Goal: Complete application form

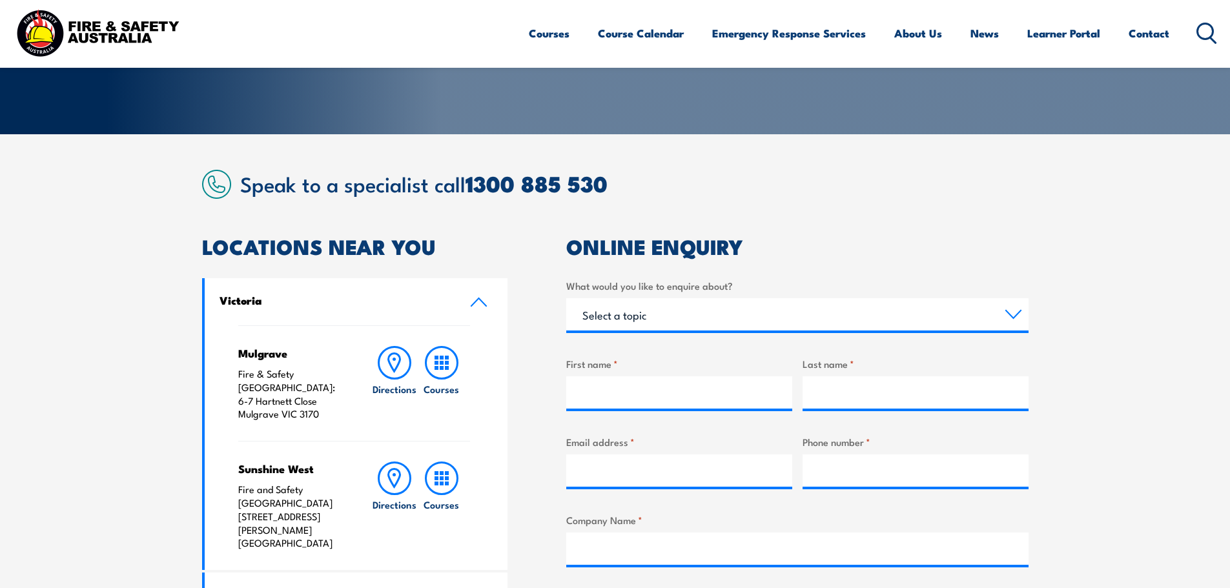
scroll to position [258, 0]
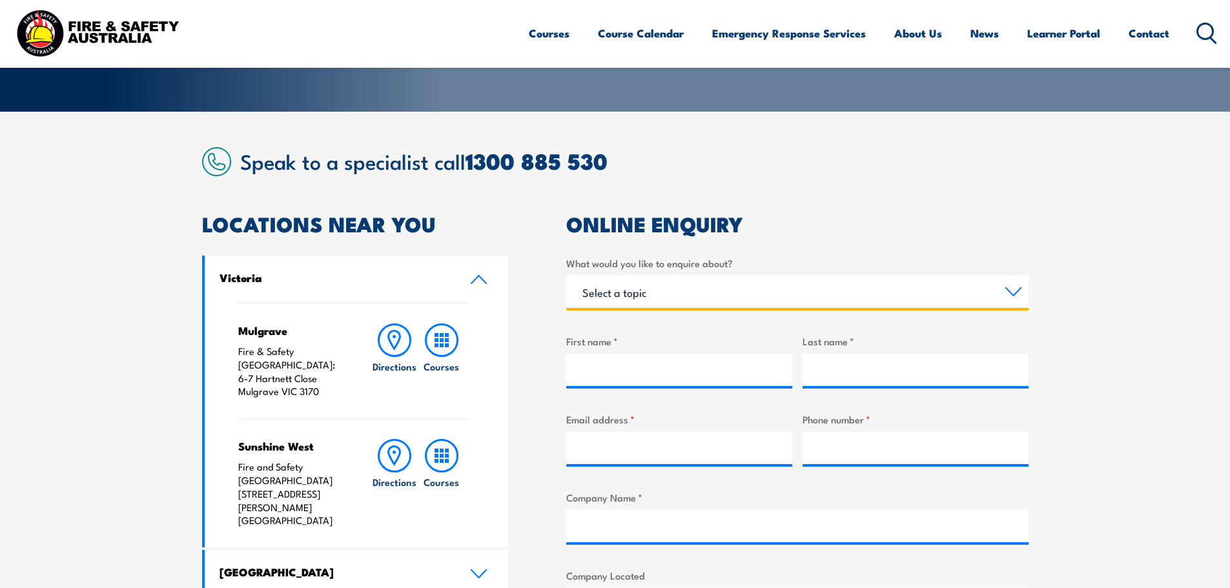
click at [635, 293] on select "Select a topic Training Emergency Response Services General Enquiry" at bounding box center [797, 292] width 462 height 32
select select "Training"
click at [566, 276] on select "Select a topic Training Emergency Response Services General Enquiry" at bounding box center [797, 292] width 462 height 32
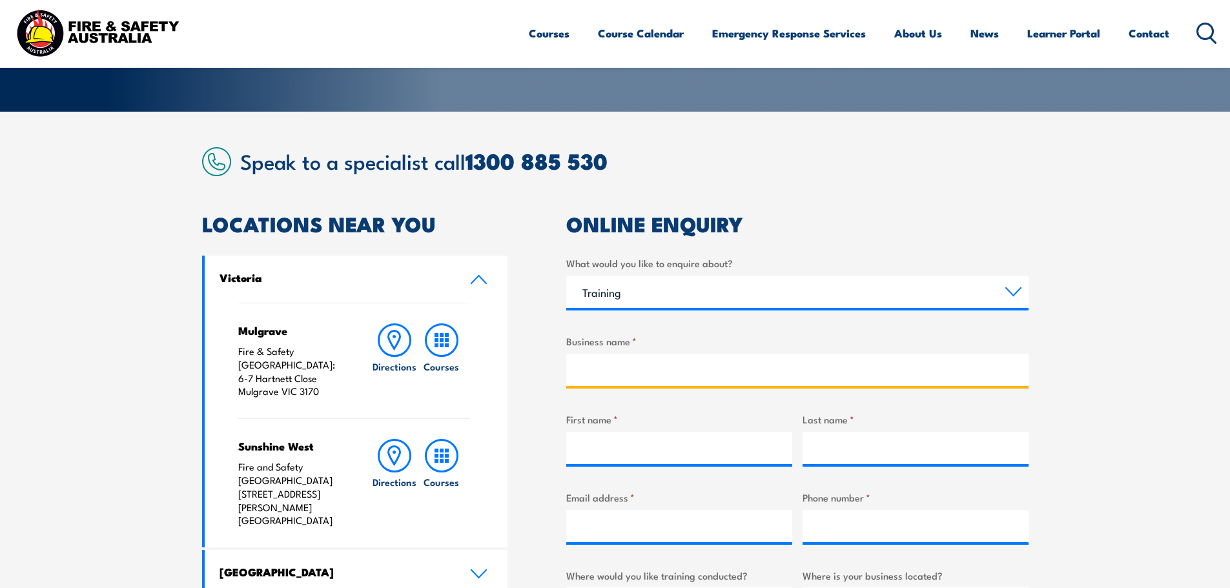
click at [630, 360] on input "Business name *" at bounding box center [797, 370] width 462 height 32
type input "Bishops Garden Maintenance"
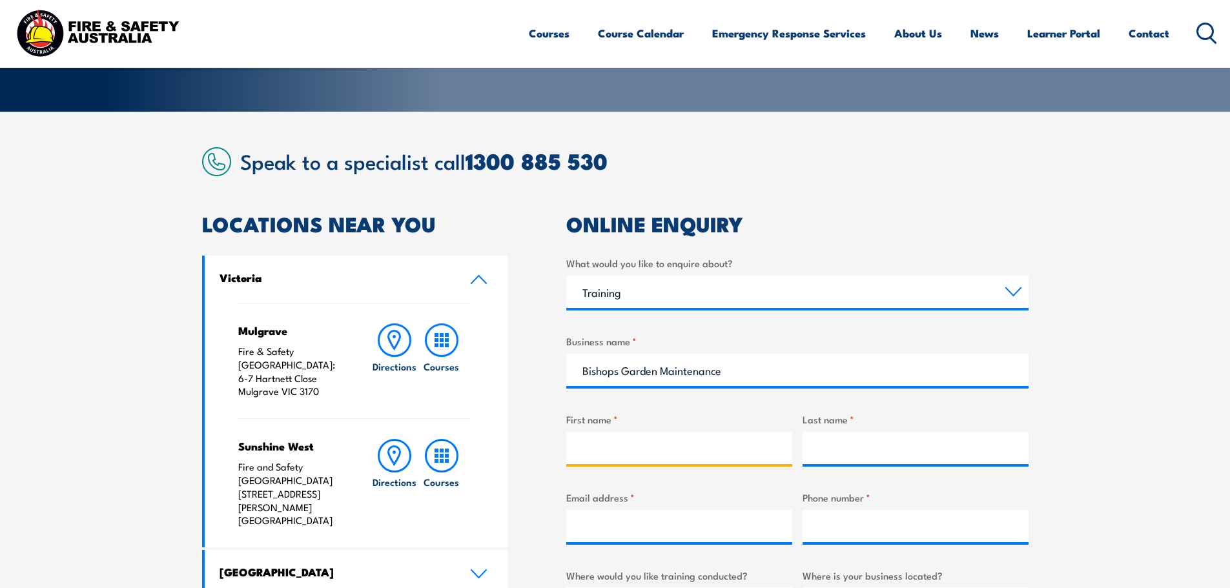
type input "[PERSON_NAME]"
type input "Jordan"
type input "0403765238"
select select "SA"
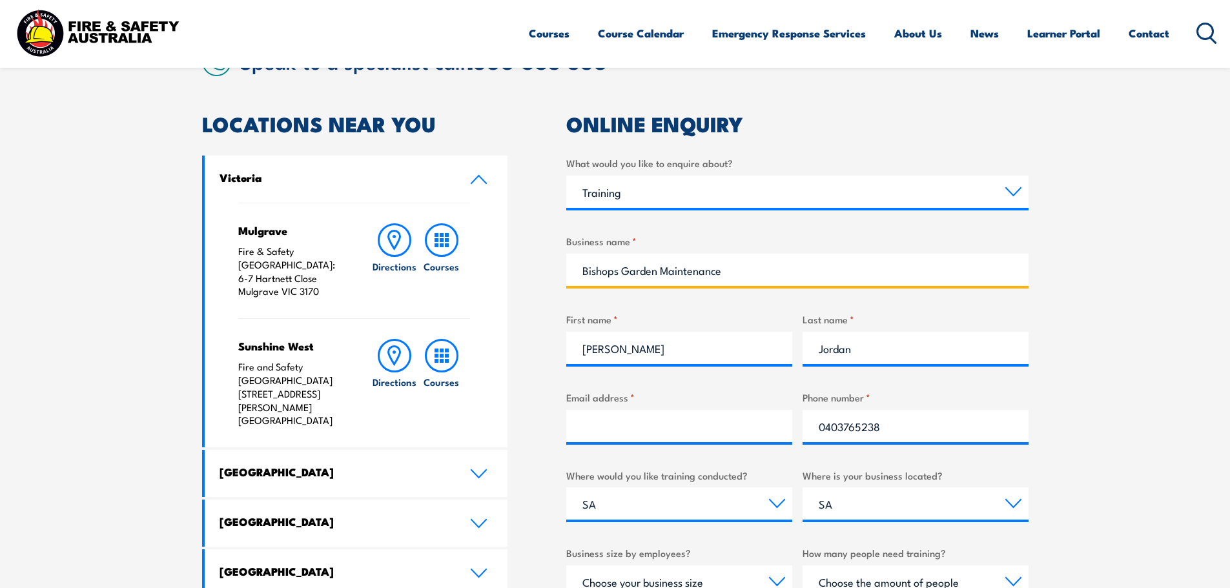
scroll to position [387, 0]
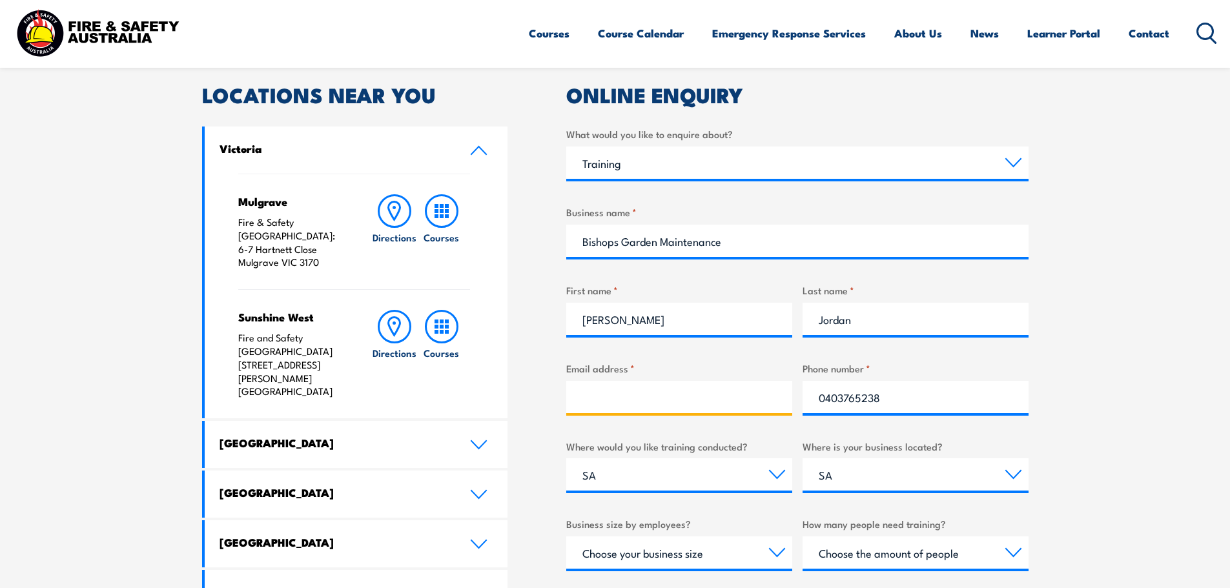
click at [652, 399] on input "Email address *" at bounding box center [679, 397] width 226 height 32
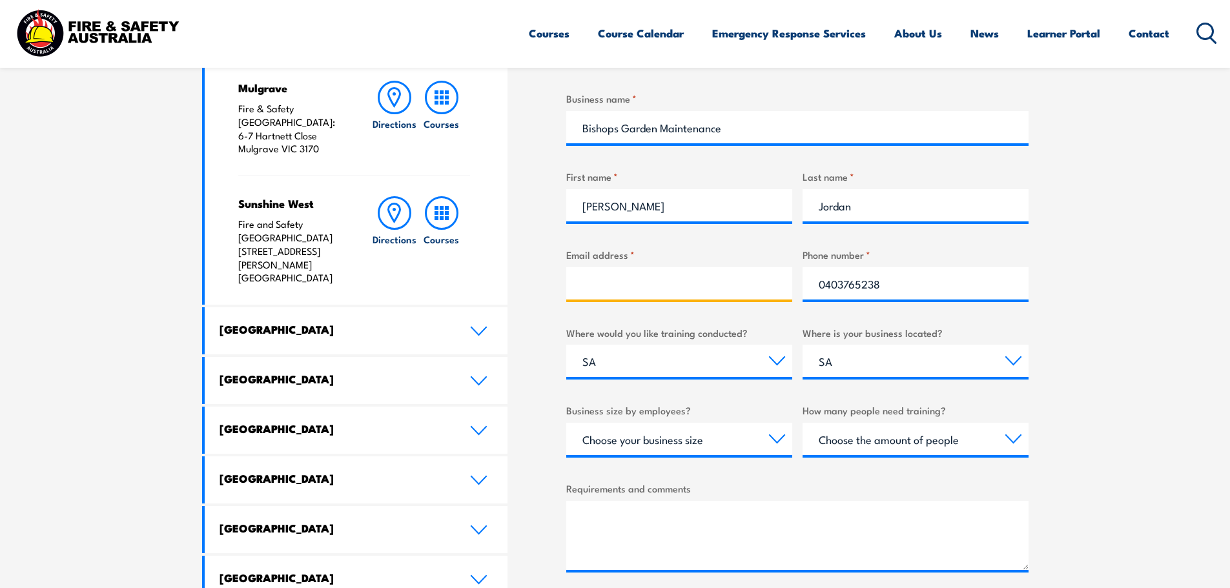
scroll to position [517, 0]
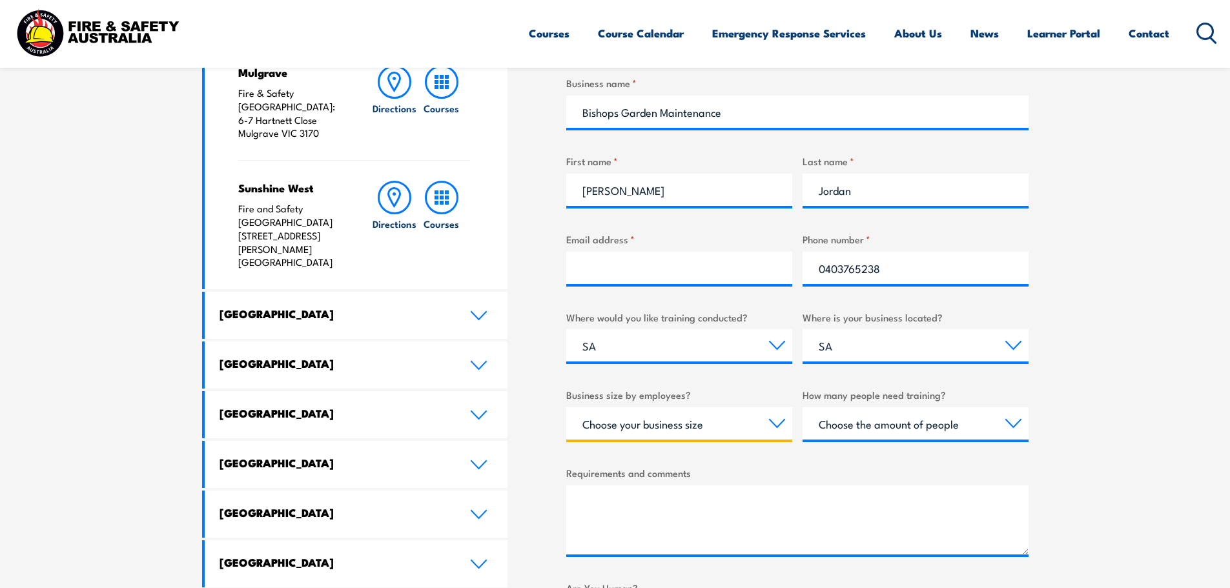
click at [651, 429] on select "Choose your business size 1 to 19 20 to 199 200+" at bounding box center [679, 423] width 226 height 32
select select "1 to 19"
click at [566, 407] on select "Choose your business size 1 to 19 20 to 199 200+" at bounding box center [679, 423] width 226 height 32
click at [899, 424] on select "Choose the amount of people 1 to 4 5 to 19 20+" at bounding box center [916, 423] width 226 height 32
select select "1 to 4"
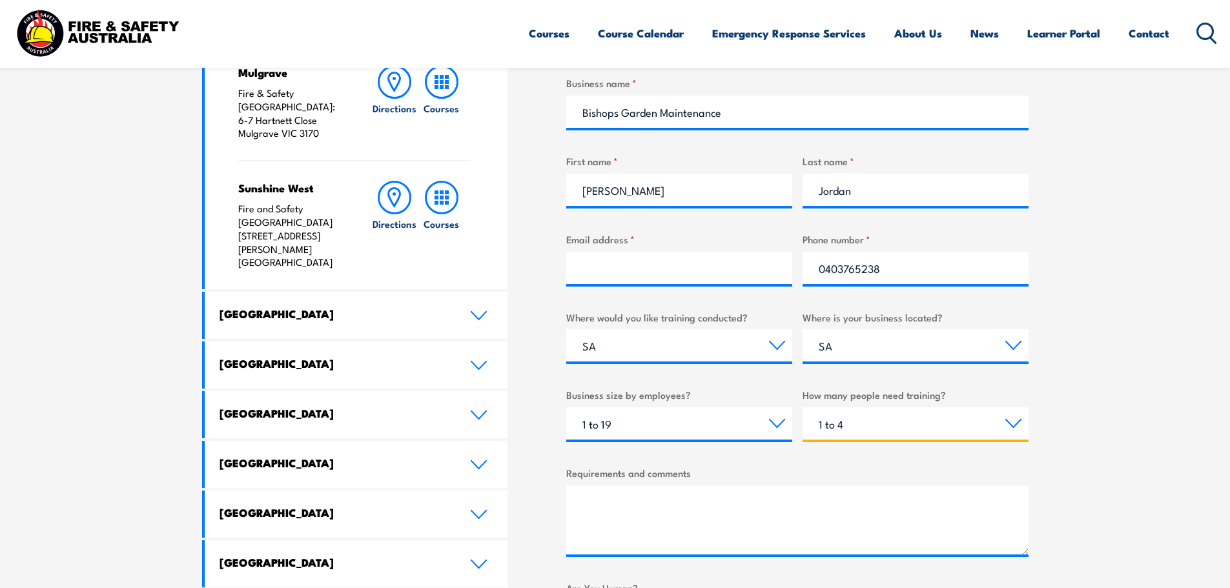
click at [803, 407] on select "Choose the amount of people 1 to 4 5 to 19 20+" at bounding box center [916, 423] width 226 height 32
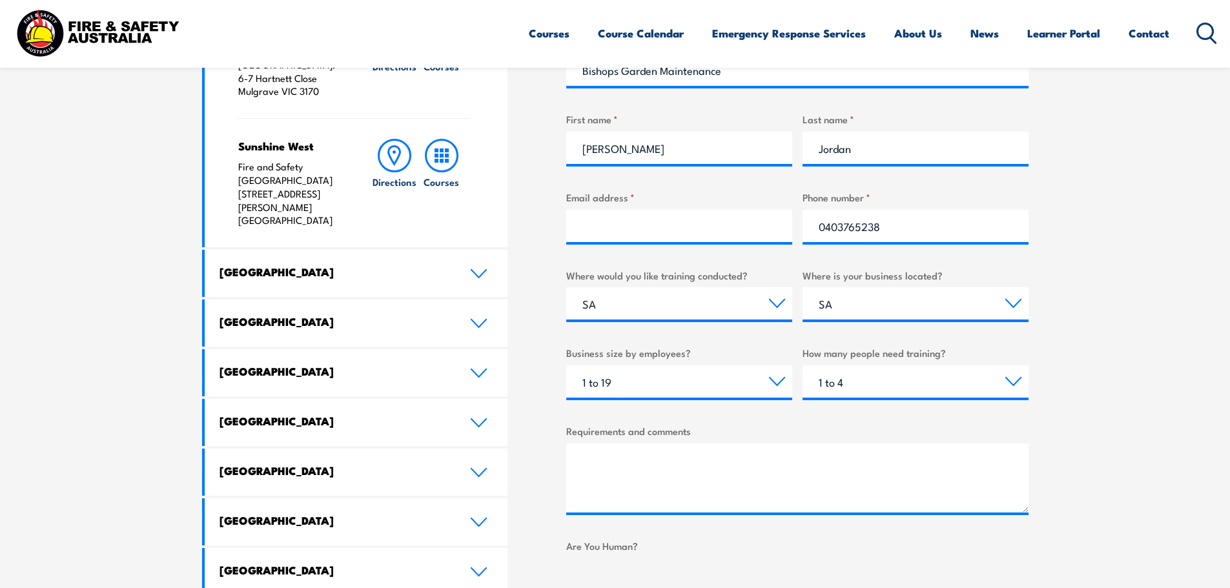
scroll to position [508, 0]
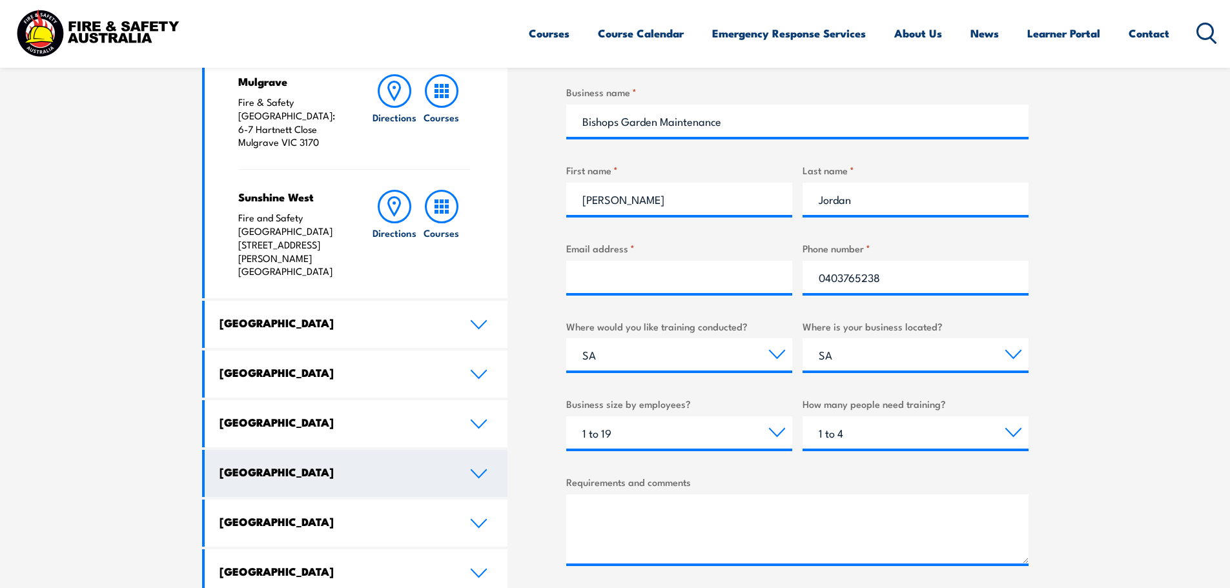
click at [462, 450] on link "[GEOGRAPHIC_DATA]" at bounding box center [356, 473] width 303 height 47
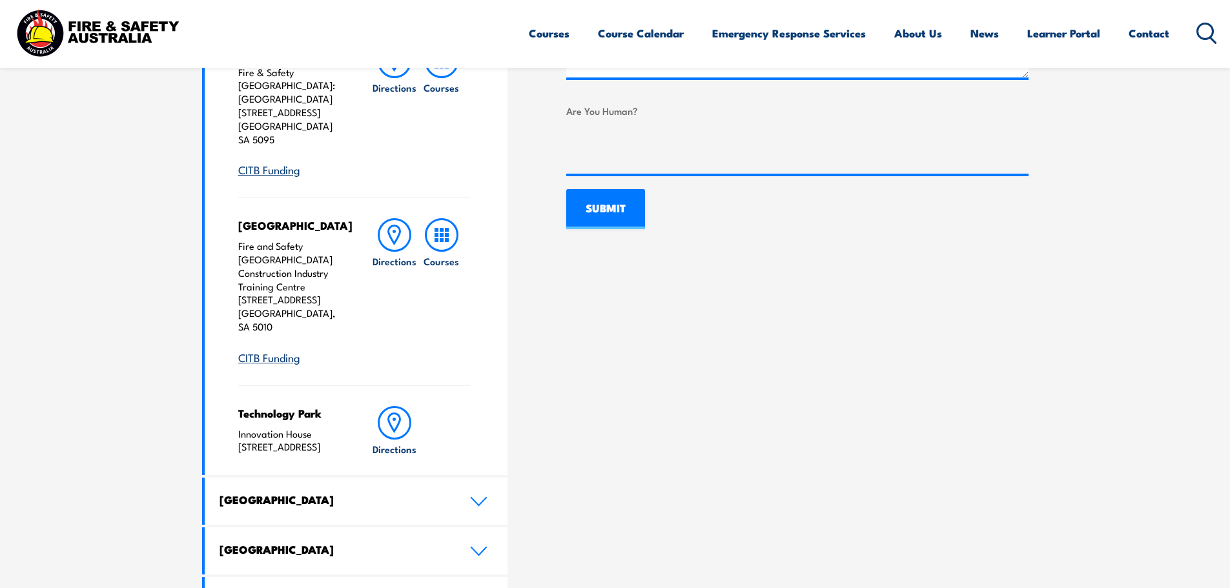
scroll to position [1024, 0]
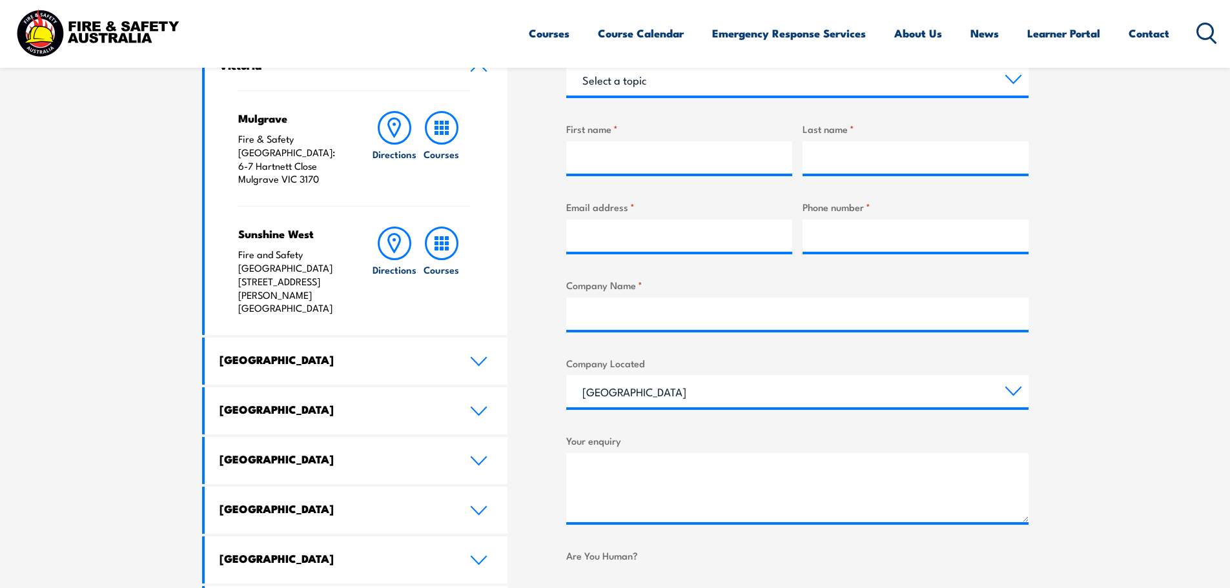
scroll to position [581, 0]
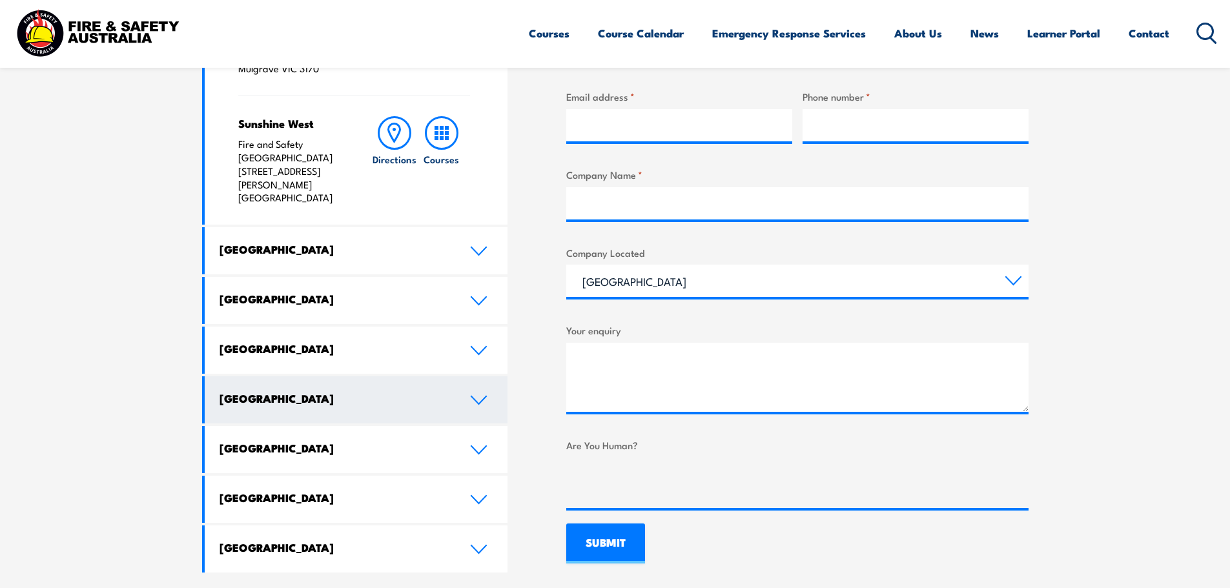
click at [416, 391] on h4 "[GEOGRAPHIC_DATA]" at bounding box center [335, 398] width 231 height 14
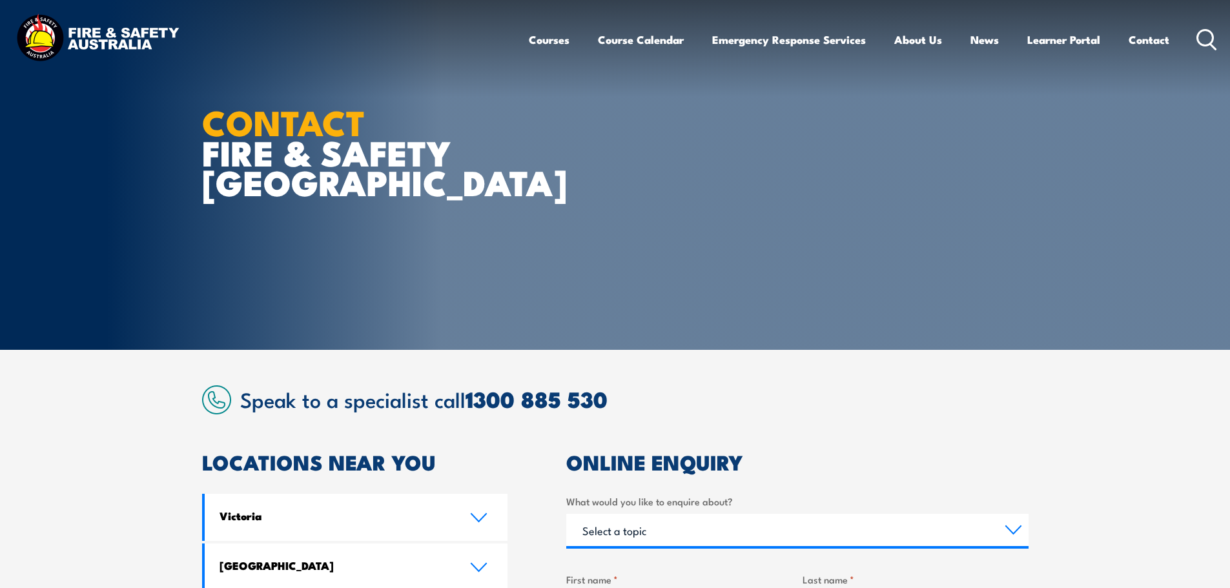
scroll to position [0, 0]
